Goal: Task Accomplishment & Management: Manage account settings

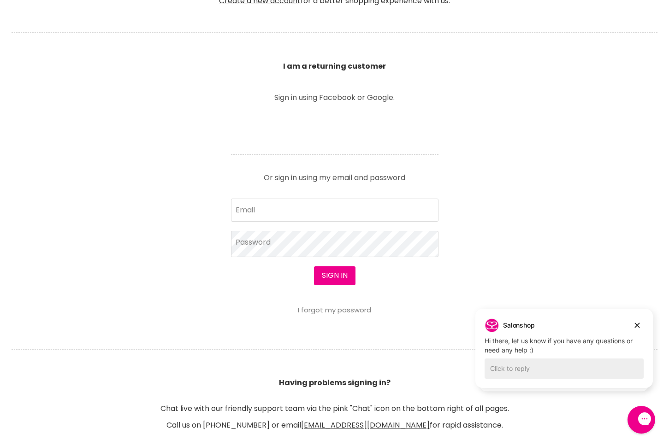
click at [293, 279] on div "Sign in I forgot my password" at bounding box center [335, 290] width 208 height 47
click at [269, 209] on input "Email" at bounding box center [335, 210] width 208 height 23
type input "emily_482@hotmail.com"
click at [322, 273] on button "Sign in" at bounding box center [335, 276] width 42 height 18
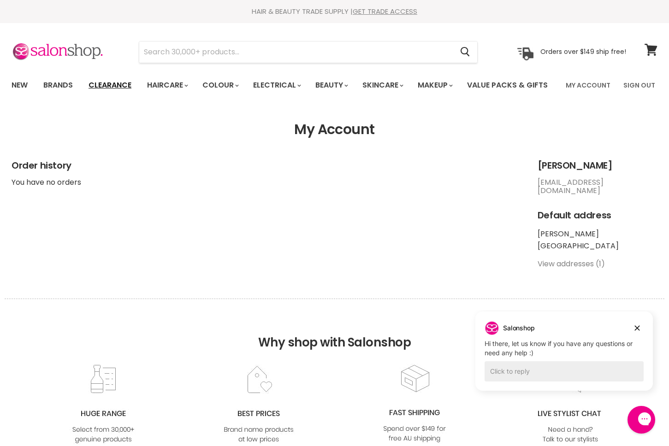
click at [136, 86] on link "Clearance" at bounding box center [110, 85] width 57 height 19
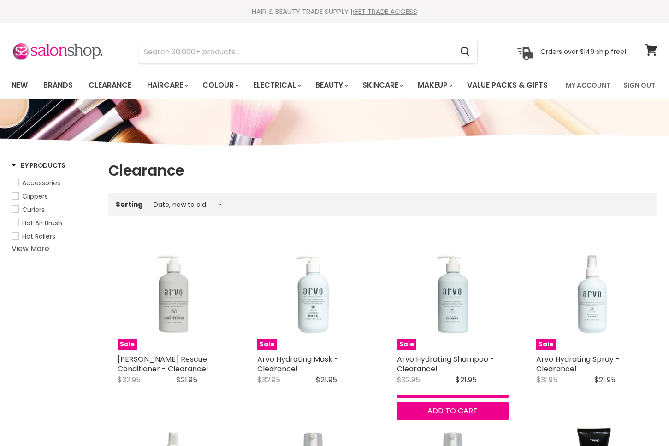
select select "created-descending"
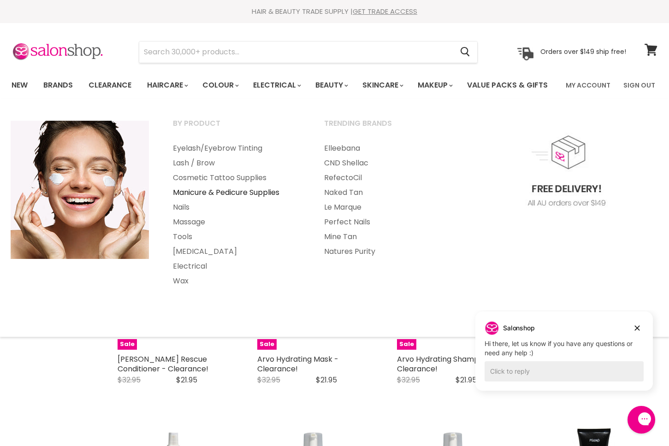
click at [230, 200] on link "Manicure & Pedicure Supplies" at bounding box center [235, 192] width 149 height 15
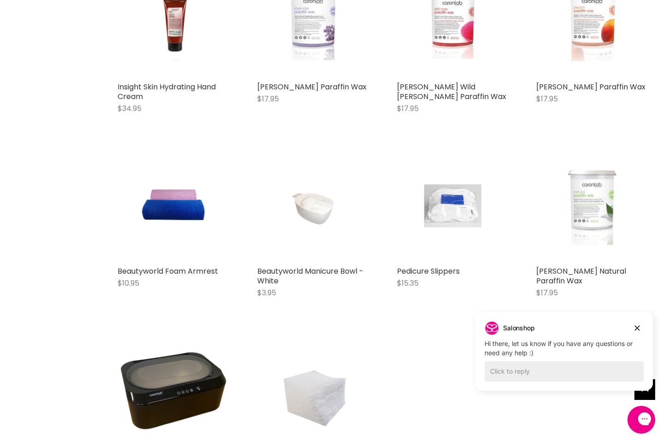
scroll to position [702, 0]
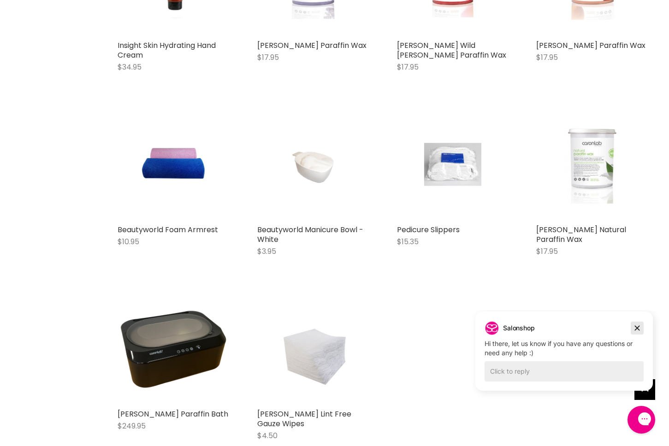
click at [638, 327] on icon "Dismiss campaign" at bounding box center [637, 328] width 9 height 11
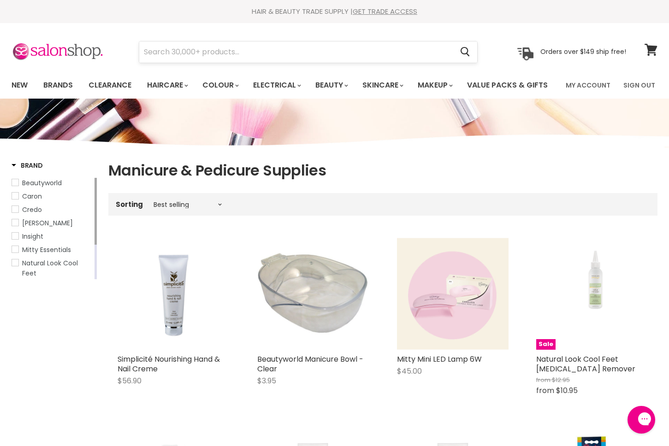
scroll to position [0, 0]
